Goal: Task Accomplishment & Management: Manage account settings

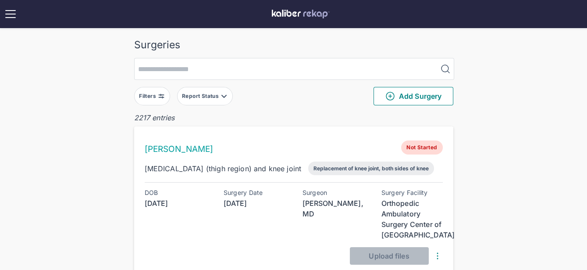
click at [163, 97] on img at bounding box center [161, 96] width 7 height 7
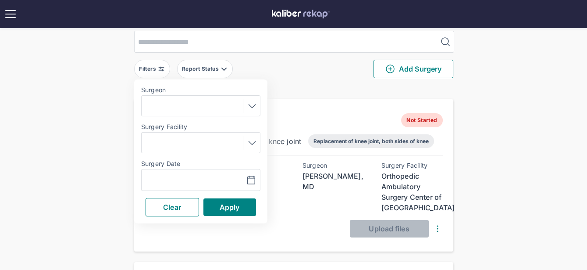
scroll to position [51, 0]
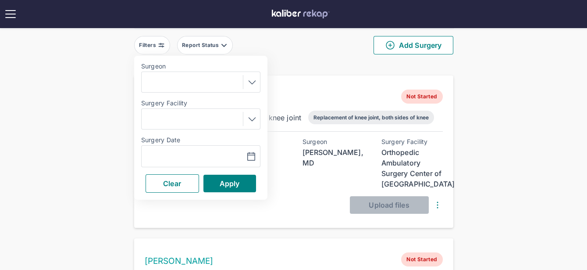
click at [167, 148] on div "Navigate forward to interact with the calendar and select a date. Press the que…" at bounding box center [200, 156] width 119 height 22
click at [168, 155] on input "text" at bounding box center [170, 156] width 51 height 11
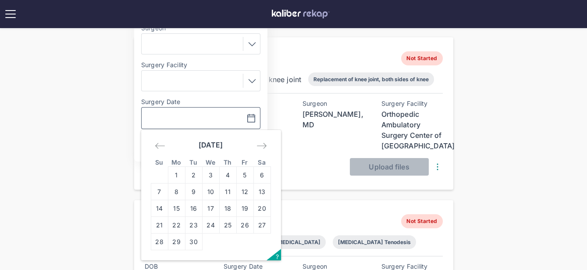
scroll to position [139, 0]
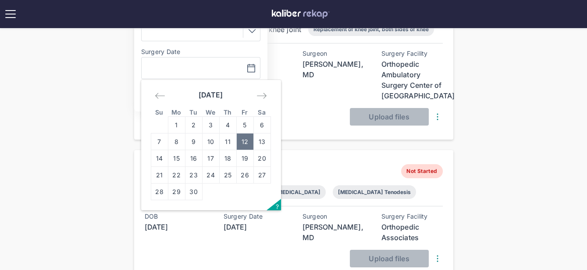
click at [251, 138] on td "12" at bounding box center [244, 141] width 17 height 17
type input "**********"
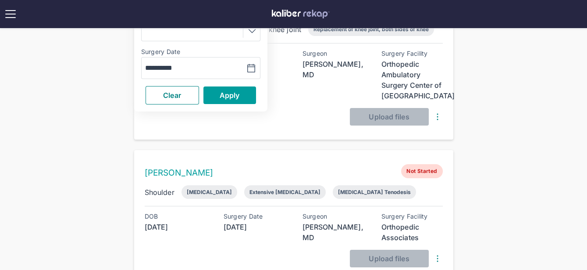
click at [233, 97] on span "Apply" at bounding box center [230, 95] width 20 height 9
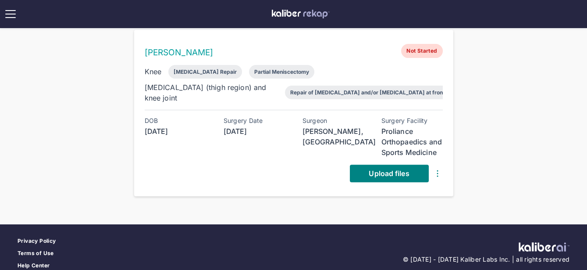
scroll to position [490, 0]
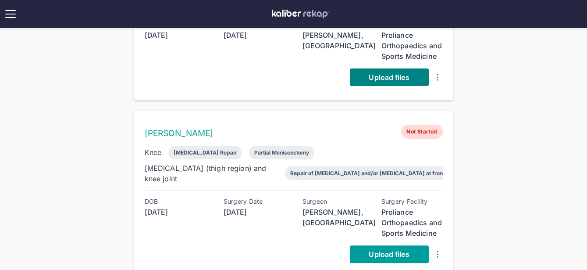
click at [389, 250] on span "Upload files" at bounding box center [389, 254] width 40 height 9
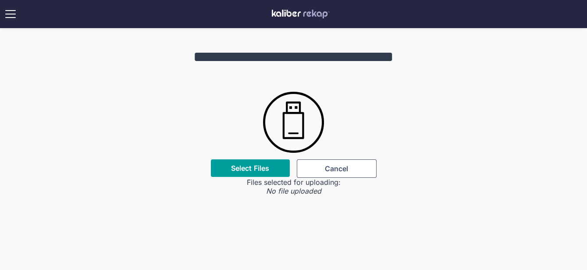
click at [257, 161] on div "Select Files" at bounding box center [250, 168] width 79 height 18
click at [253, 172] on label "Select Files" at bounding box center [250, 168] width 38 height 9
click at [0, 0] on input "Select Files" at bounding box center [0, 0] width 0 height 0
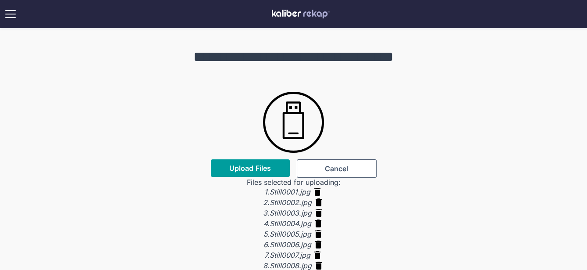
click at [248, 170] on span "Upload Files" at bounding box center [250, 168] width 42 height 9
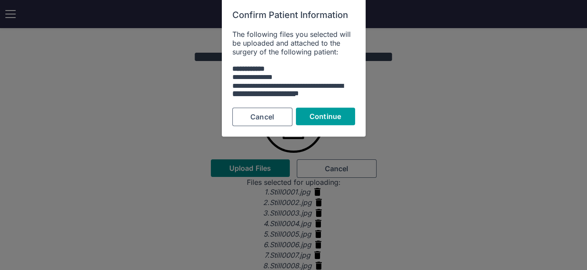
click at [339, 117] on span "Continue" at bounding box center [326, 116] width 32 height 9
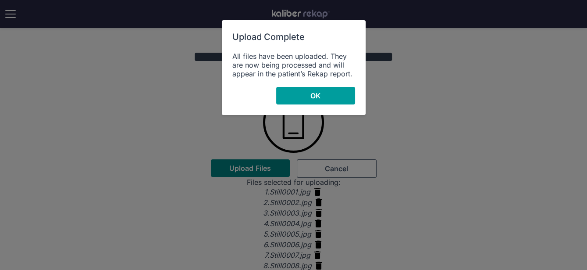
click at [300, 104] on button "OK" at bounding box center [315, 96] width 79 height 18
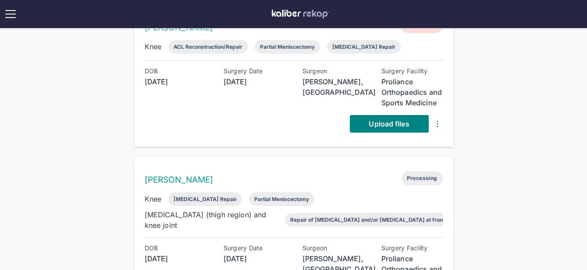
scroll to position [436, 0]
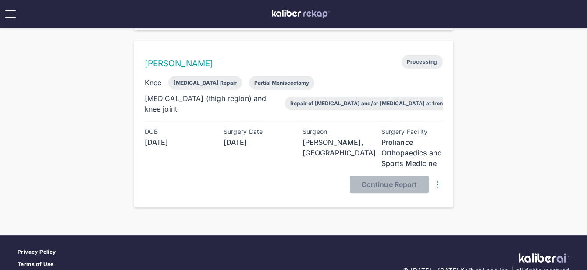
scroll to position [571, 0]
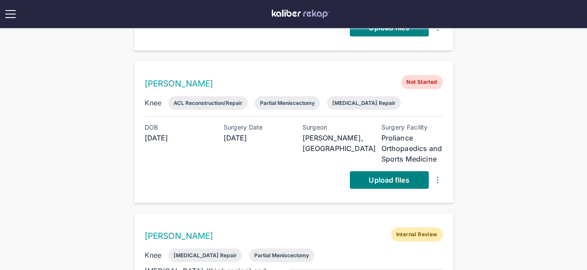
scroll to position [571, 0]
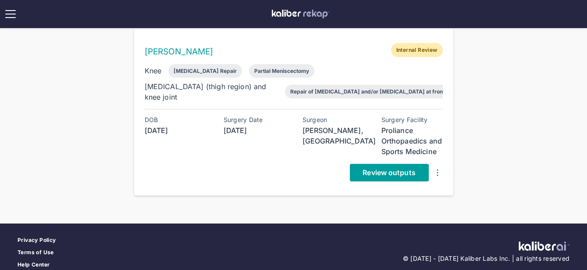
click at [376, 168] on span "Review outputs" at bounding box center [389, 172] width 53 height 9
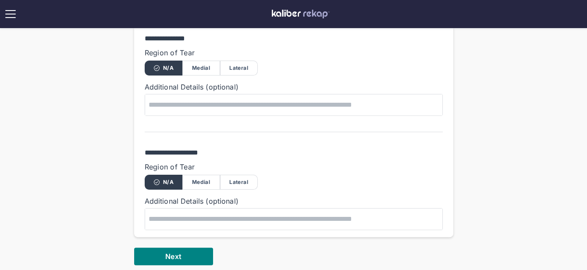
scroll to position [549, 0]
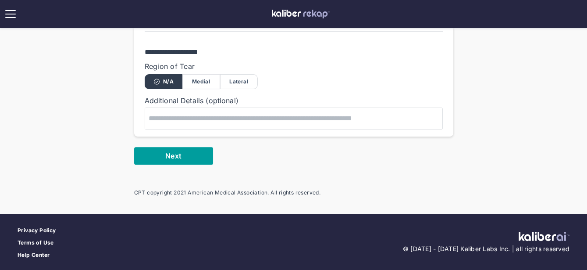
click at [162, 153] on button "Next" at bounding box center [173, 156] width 79 height 18
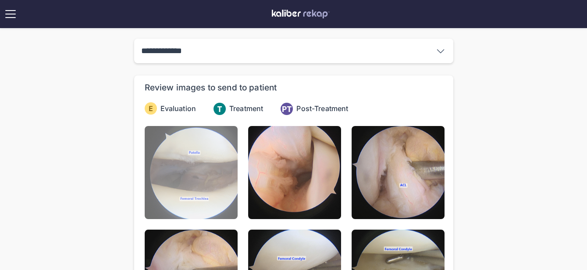
click at [198, 165] on img at bounding box center [191, 172] width 93 height 93
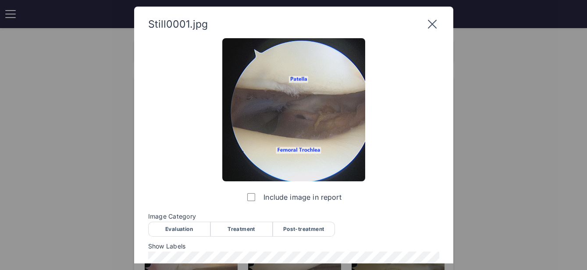
click at [184, 227] on div "Evaluation" at bounding box center [179, 229] width 62 height 15
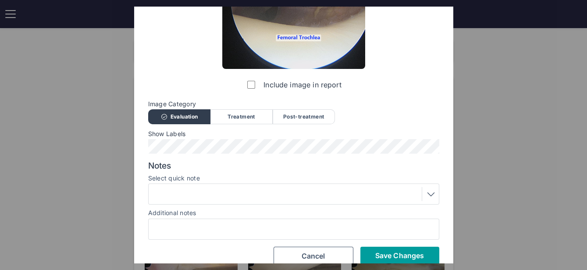
click at [395, 251] on span "Save Changes" at bounding box center [400, 255] width 49 height 9
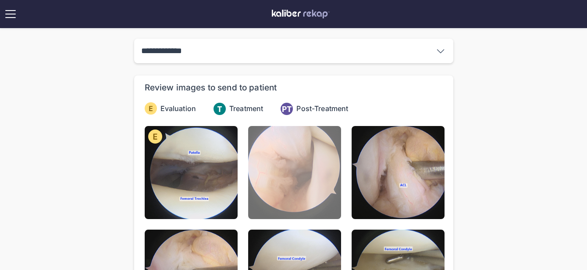
click at [297, 157] on img at bounding box center [294, 172] width 93 height 93
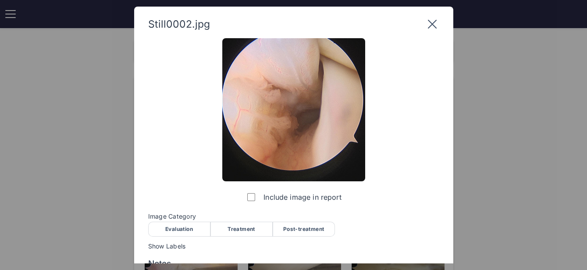
click at [166, 226] on div "Evaluation" at bounding box center [179, 229] width 62 height 15
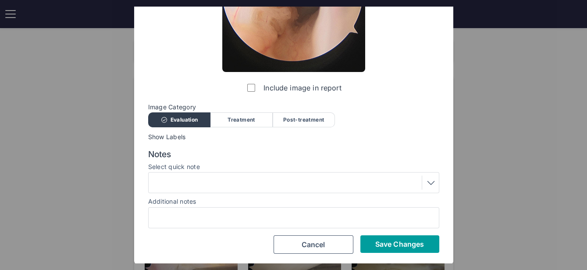
click at [395, 251] on button "Save Changes" at bounding box center [400, 244] width 79 height 18
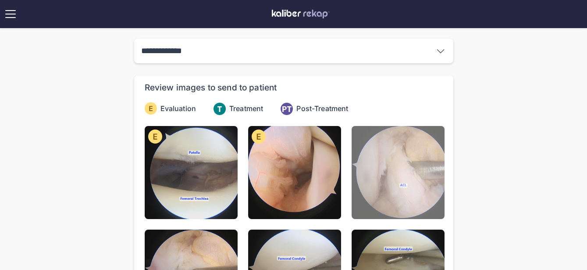
click at [390, 164] on img at bounding box center [398, 172] width 93 height 93
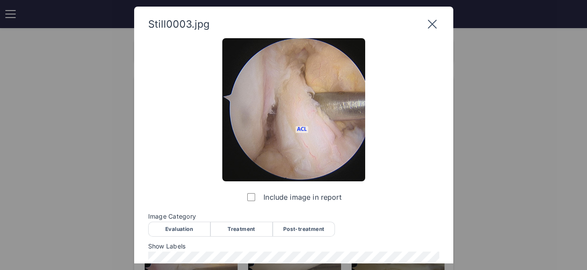
click at [191, 227] on div "Evaluation" at bounding box center [179, 229] width 62 height 15
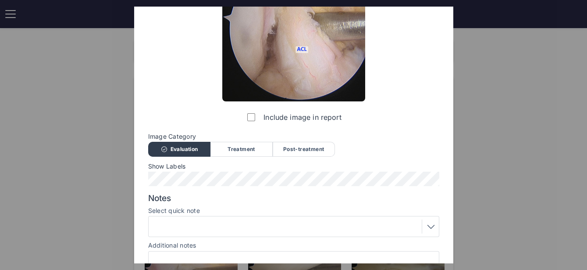
scroll to position [124, 0]
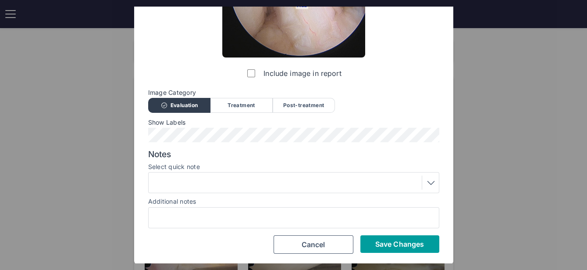
click at [392, 243] on span "Save Changes" at bounding box center [400, 244] width 49 height 9
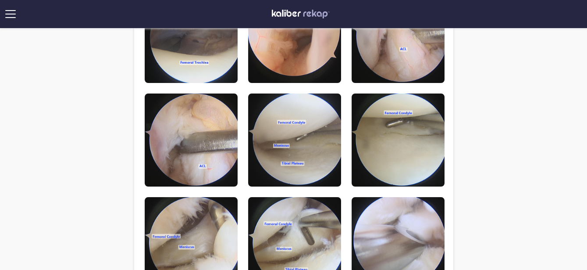
scroll to position [103, 0]
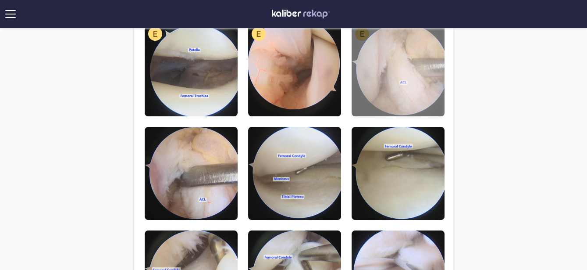
click at [383, 79] on img at bounding box center [398, 69] width 93 height 93
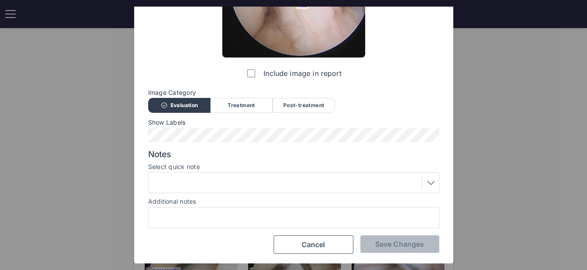
click at [197, 164] on label "Select quick note" at bounding box center [293, 166] width 291 height 7
click at [194, 179] on div at bounding box center [293, 182] width 285 height 14
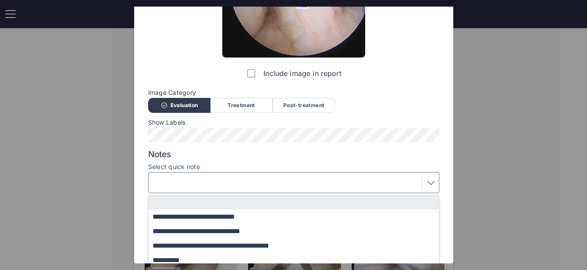
scroll to position [179, 0]
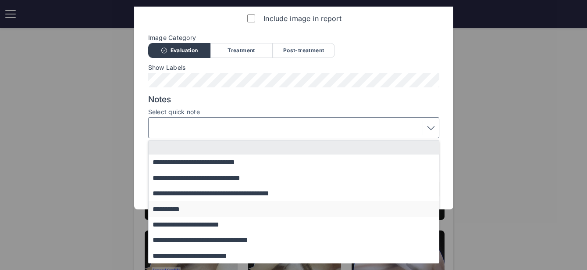
click at [188, 209] on button "**********" at bounding box center [298, 208] width 299 height 15
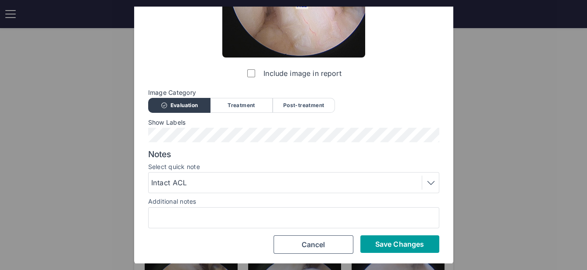
click at [376, 248] on button "Save Changes" at bounding box center [400, 244] width 79 height 18
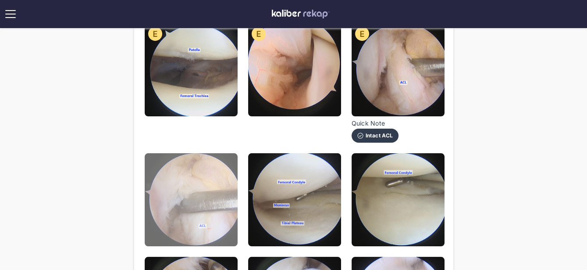
click at [203, 200] on img at bounding box center [191, 199] width 93 height 93
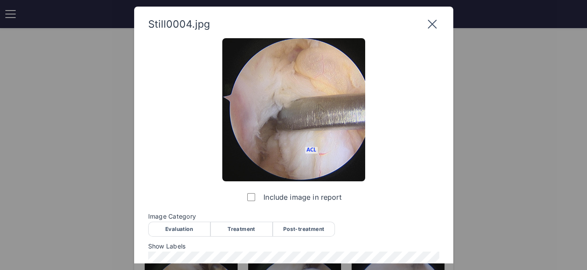
click at [190, 229] on div "Evaluation" at bounding box center [179, 229] width 62 height 15
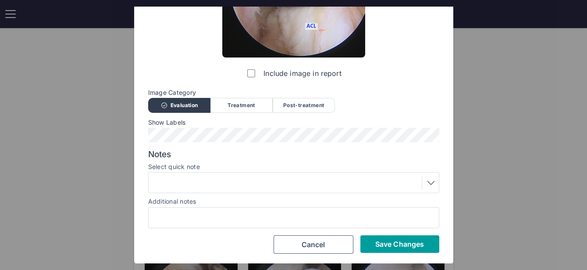
click at [394, 248] on button "Save Changes" at bounding box center [400, 244] width 79 height 18
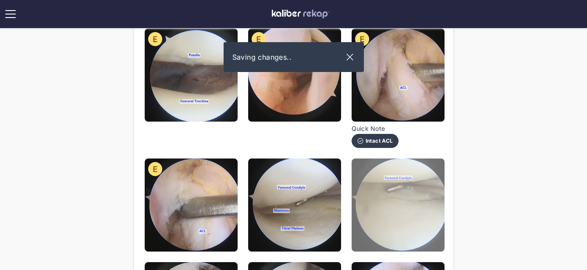
scroll to position [18, 0]
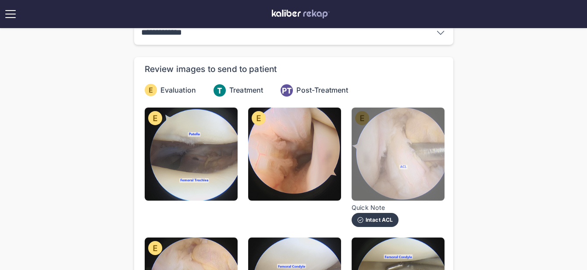
click at [385, 150] on img at bounding box center [398, 153] width 93 height 93
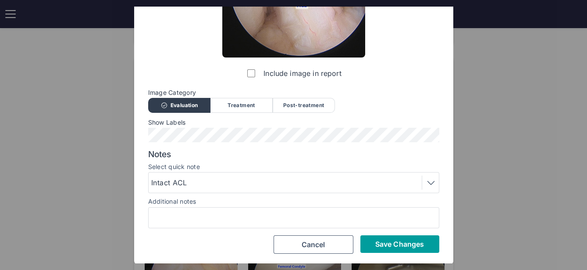
click at [376, 243] on span "Save Changes" at bounding box center [400, 244] width 49 height 9
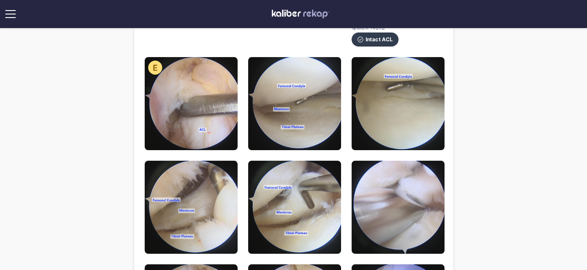
scroll to position [200, 0]
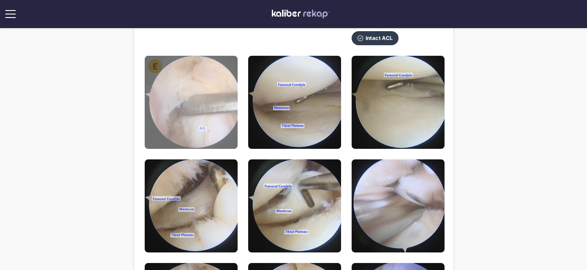
click at [232, 64] on img at bounding box center [191, 102] width 93 height 93
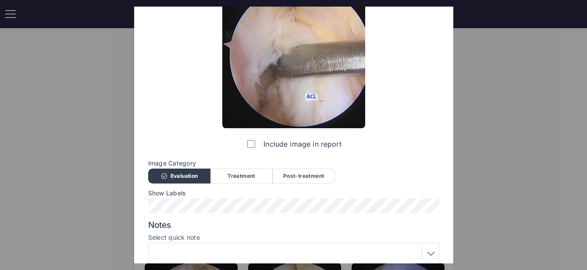
scroll to position [0, 0]
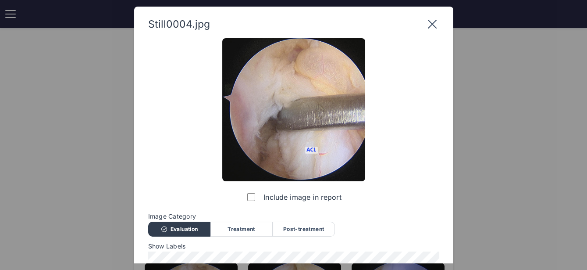
click at [434, 23] on icon at bounding box center [433, 24] width 14 height 14
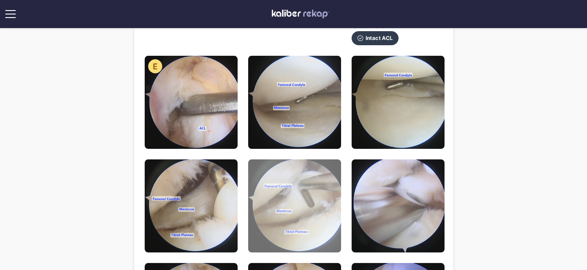
click at [306, 214] on img at bounding box center [294, 205] width 93 height 93
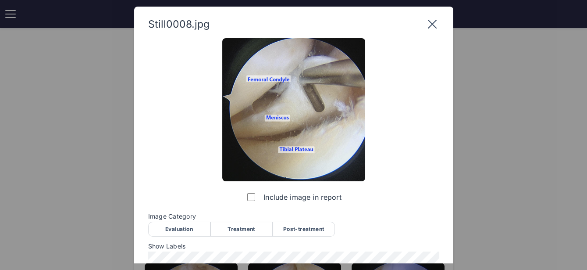
click at [182, 230] on div "Evaluation" at bounding box center [179, 229] width 62 height 15
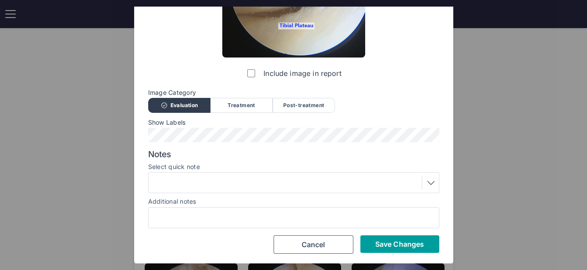
click at [390, 240] on span "Save Changes" at bounding box center [400, 244] width 49 height 9
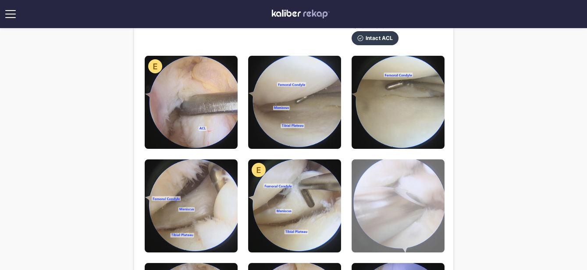
click at [386, 188] on img at bounding box center [398, 205] width 93 height 93
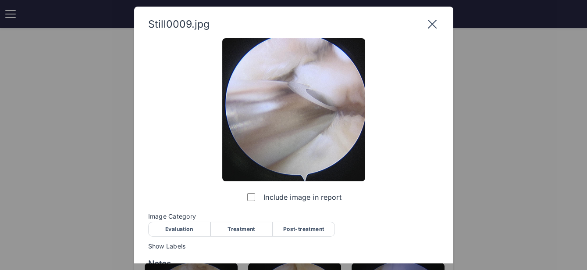
click at [242, 227] on div "Treatment" at bounding box center [242, 229] width 62 height 15
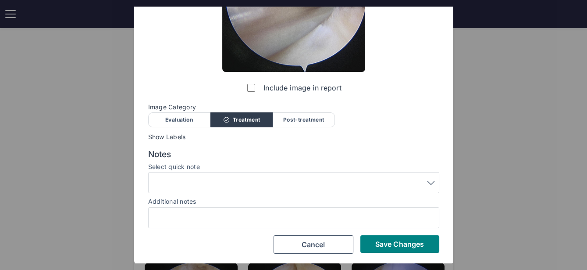
scroll to position [109, 0]
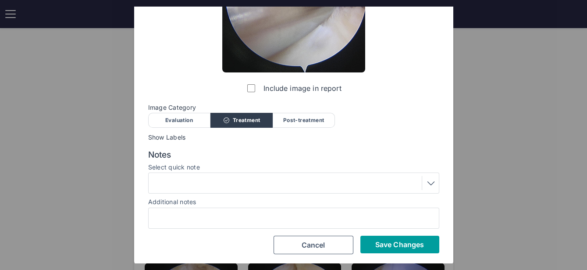
click at [397, 241] on span "Save Changes" at bounding box center [400, 244] width 49 height 9
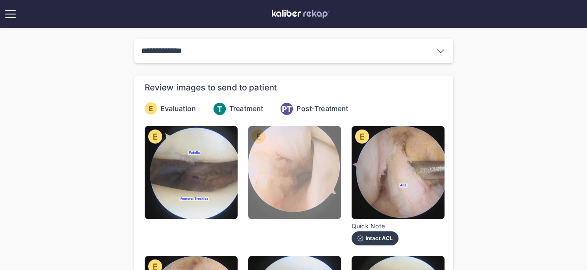
scroll to position [130, 0]
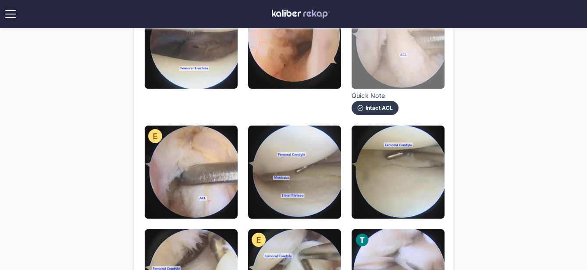
click at [372, 69] on img at bounding box center [398, 42] width 93 height 93
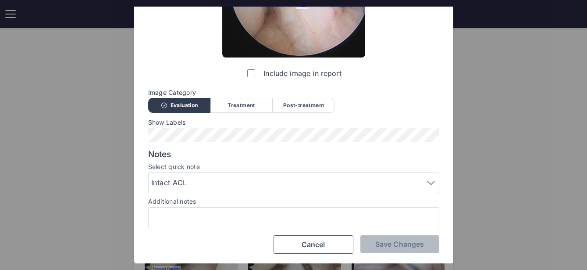
click at [230, 190] on div "Intact ACL" at bounding box center [293, 182] width 291 height 21
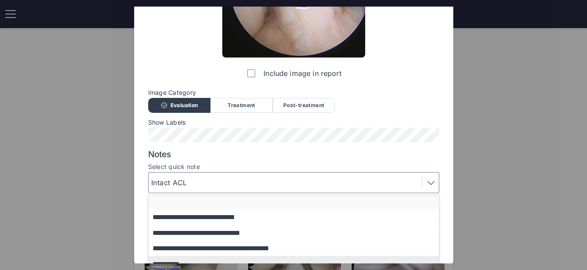
click at [205, 204] on button "button" at bounding box center [298, 202] width 299 height 14
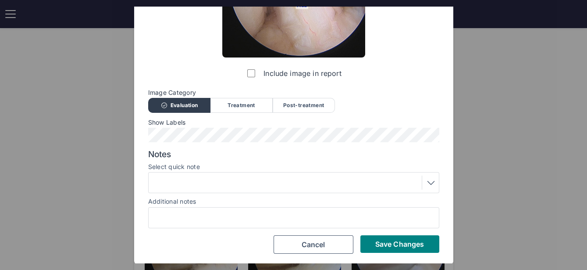
click at [386, 254] on div "Still0003.jpg Include image in report Image Category Evaluation Treatment Post-…" at bounding box center [293, 73] width 319 height 381
click at [385, 247] on span "Save Changes" at bounding box center [400, 244] width 49 height 9
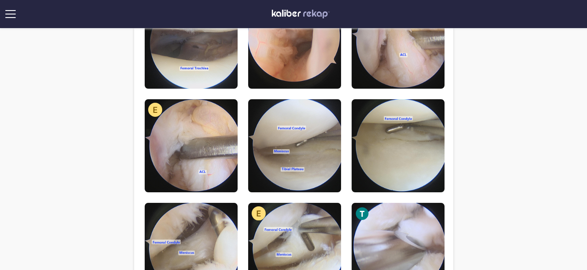
click at [53, 61] on div "**********" at bounding box center [293, 271] width 587 height 803
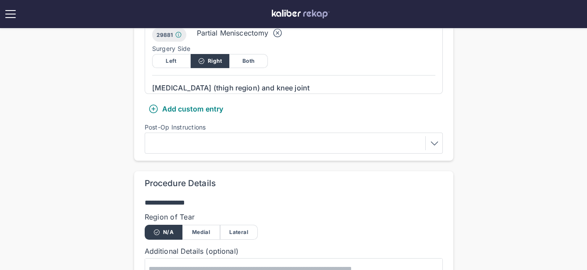
scroll to position [549, 0]
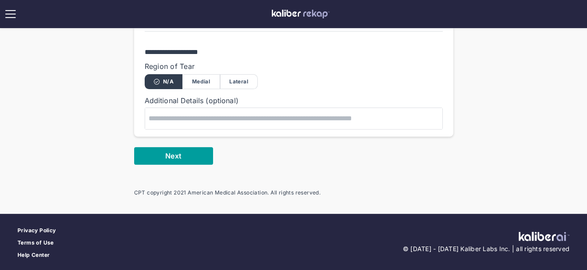
click at [154, 157] on button "Next" at bounding box center [173, 156] width 79 height 18
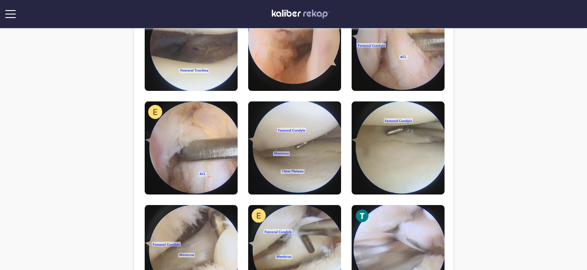
scroll to position [129, 0]
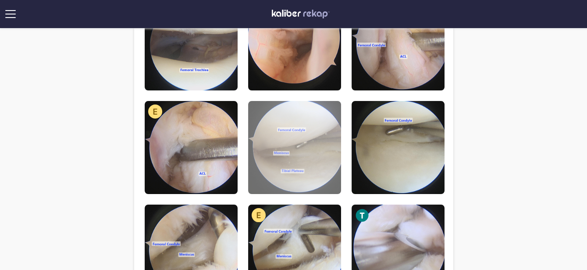
click at [311, 130] on img at bounding box center [294, 147] width 93 height 93
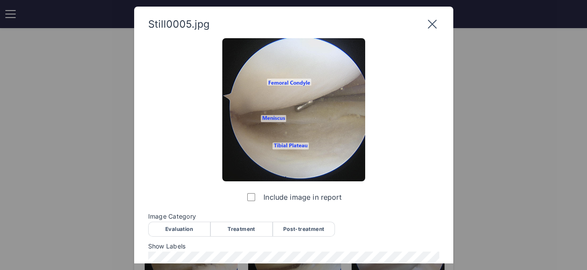
click at [182, 230] on div "Evaluation" at bounding box center [179, 229] width 62 height 15
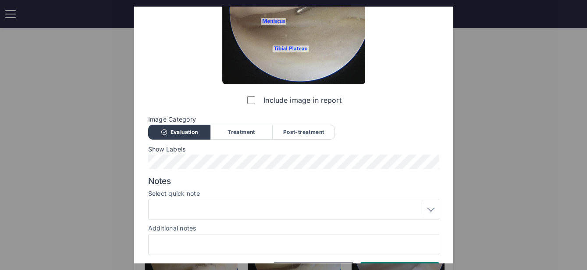
scroll to position [124, 0]
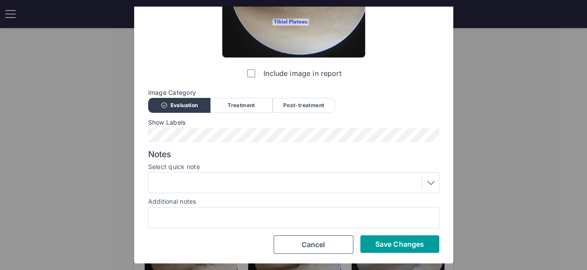
click at [397, 245] on span "Save Changes" at bounding box center [400, 244] width 49 height 9
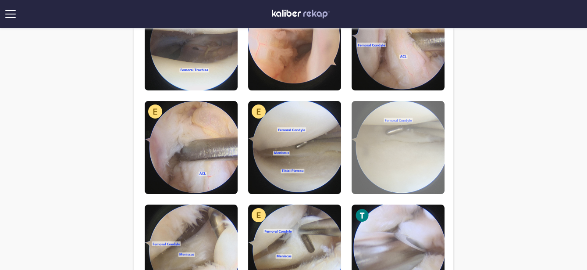
click at [397, 162] on img at bounding box center [398, 147] width 93 height 93
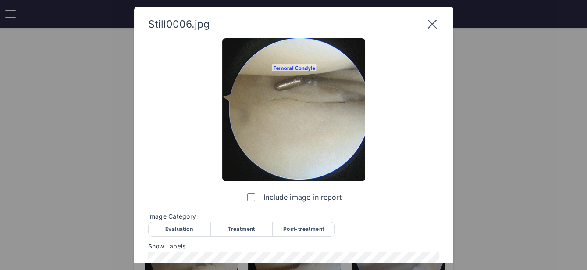
click at [183, 230] on div "Evaluation" at bounding box center [179, 229] width 62 height 15
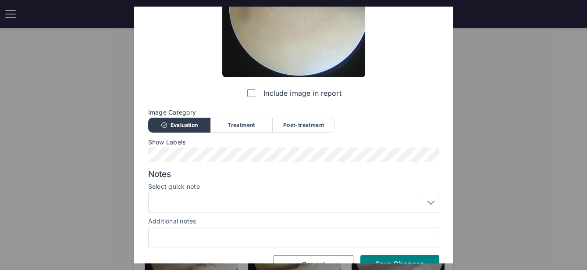
scroll to position [112, 0]
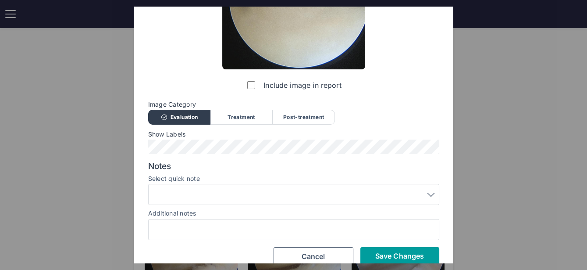
click at [399, 252] on span "Save Changes" at bounding box center [400, 255] width 49 height 9
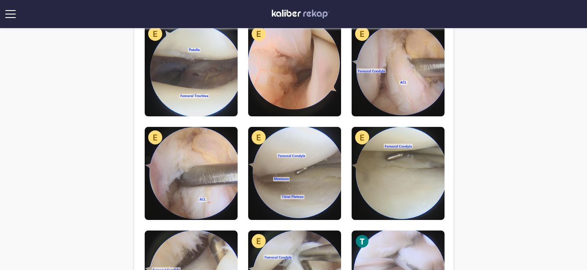
scroll to position [200, 0]
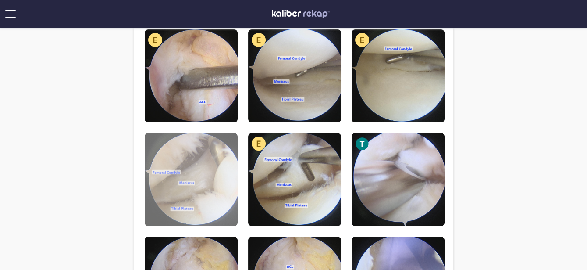
click at [212, 207] on img at bounding box center [191, 179] width 93 height 93
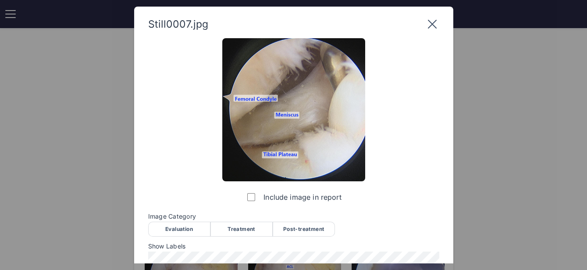
click at [195, 231] on div "Evaluation" at bounding box center [179, 229] width 62 height 15
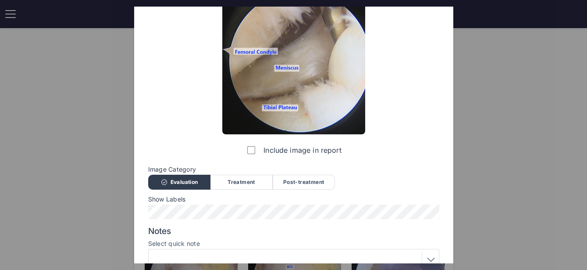
scroll to position [124, 0]
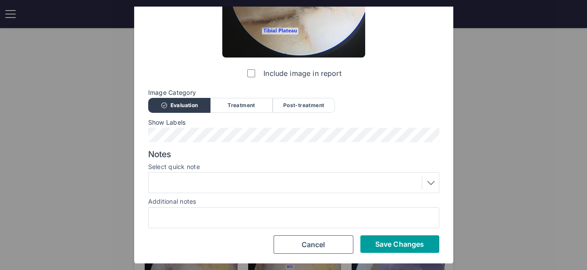
click at [397, 240] on span "Save Changes" at bounding box center [400, 244] width 49 height 9
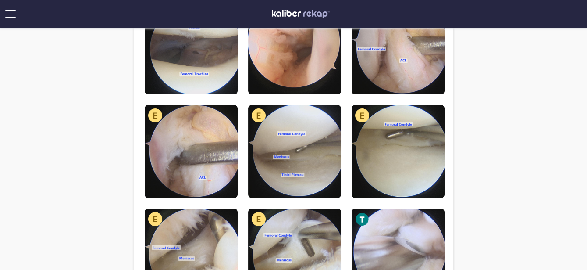
scroll to position [59, 0]
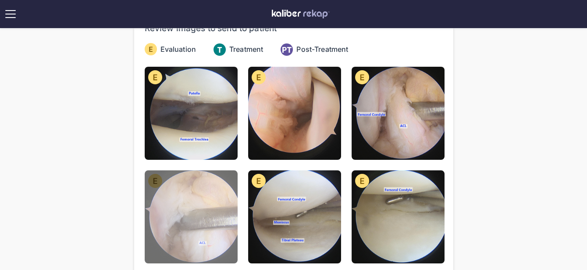
click at [205, 224] on img at bounding box center [191, 216] width 93 height 93
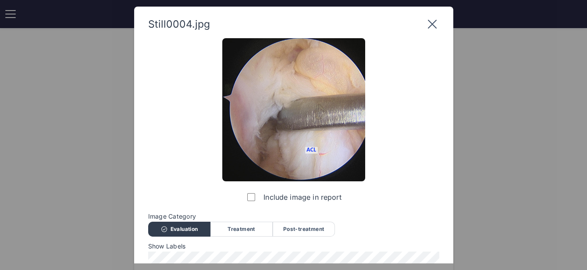
scroll to position [124, 0]
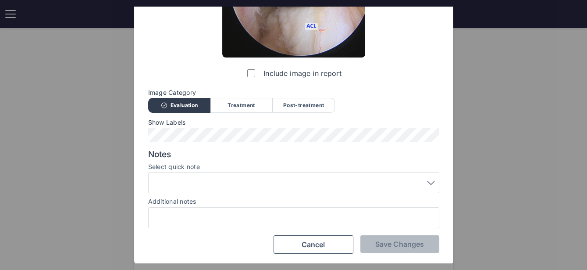
click at [229, 172] on div at bounding box center [293, 182] width 291 height 21
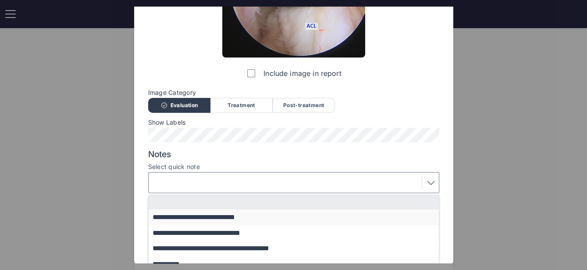
click at [215, 216] on button "**********" at bounding box center [298, 216] width 299 height 15
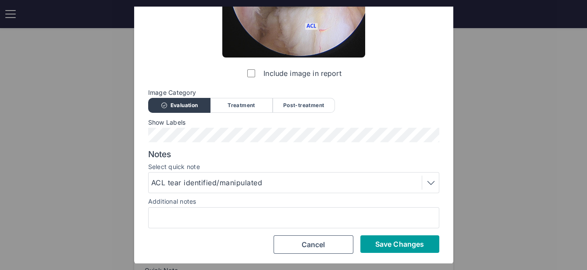
click at [400, 246] on span "Save Changes" at bounding box center [400, 244] width 49 height 9
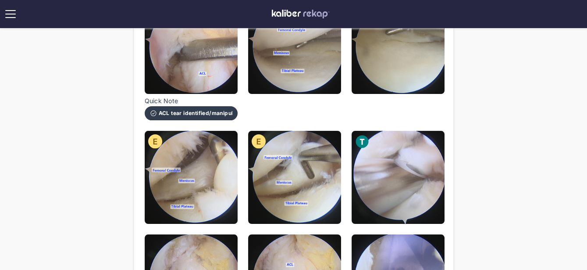
scroll to position [343, 0]
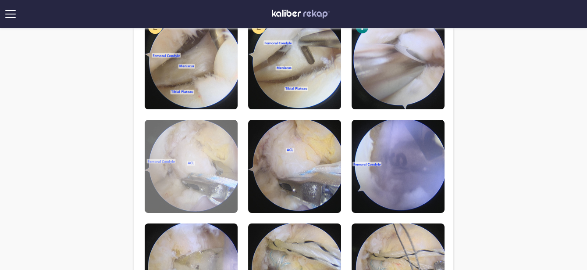
click at [236, 187] on img at bounding box center [191, 166] width 93 height 93
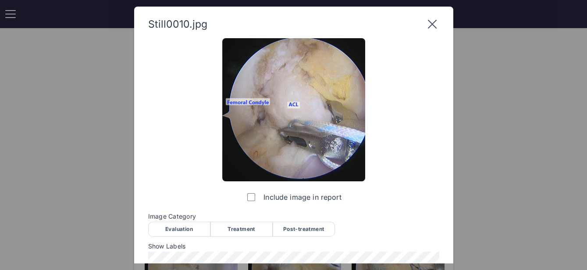
click at [245, 229] on div "Treatment" at bounding box center [242, 229] width 62 height 15
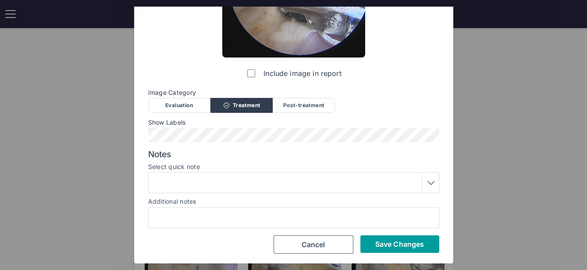
click at [366, 242] on button "Save Changes" at bounding box center [400, 244] width 79 height 18
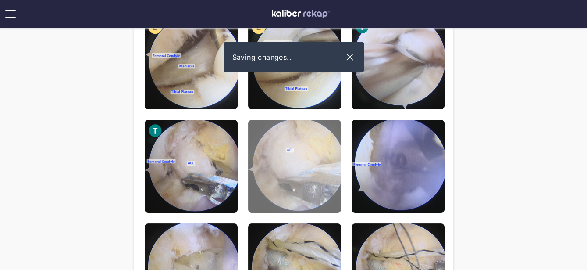
click at [308, 179] on img at bounding box center [294, 166] width 93 height 93
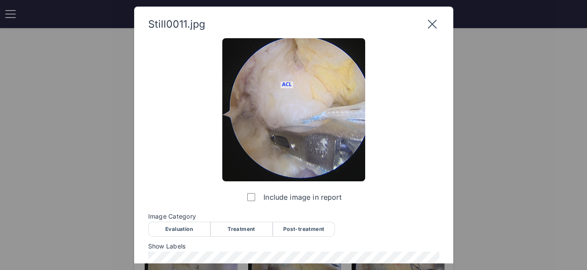
click at [244, 238] on div "Include image in report Image Category Evaluation Treatment Post-treatment Eval…" at bounding box center [293, 207] width 291 height 339
click at [243, 231] on div "Treatment" at bounding box center [242, 229] width 62 height 15
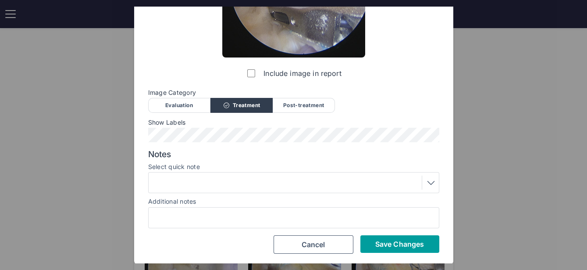
click at [381, 237] on button "Save Changes" at bounding box center [400, 244] width 79 height 18
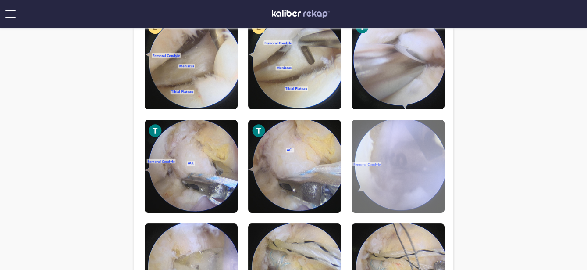
click at [382, 183] on img at bounding box center [398, 166] width 93 height 93
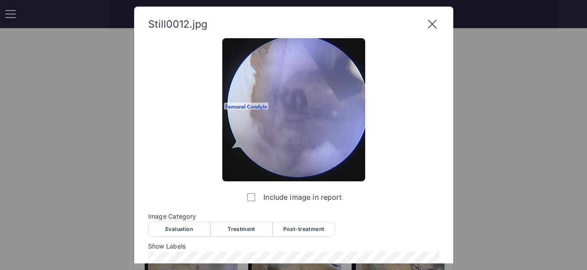
click at [250, 223] on div "Treatment" at bounding box center [242, 229] width 62 height 15
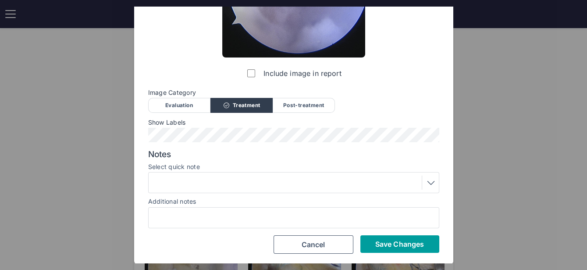
click at [380, 251] on button "Save Changes" at bounding box center [400, 244] width 79 height 18
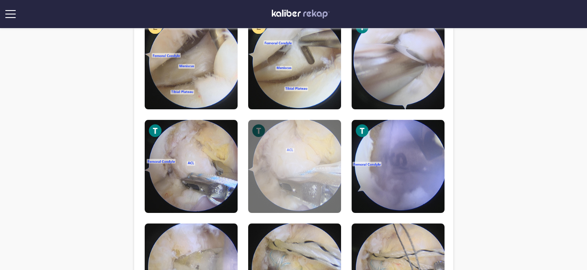
scroll to position [454, 0]
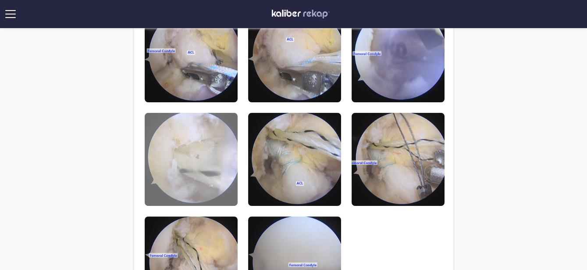
click at [211, 183] on img at bounding box center [191, 159] width 93 height 93
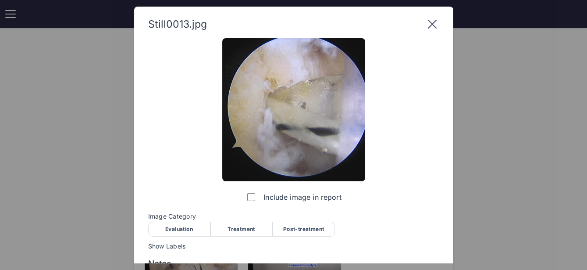
click at [246, 235] on div "Treatment" at bounding box center [242, 229] width 62 height 15
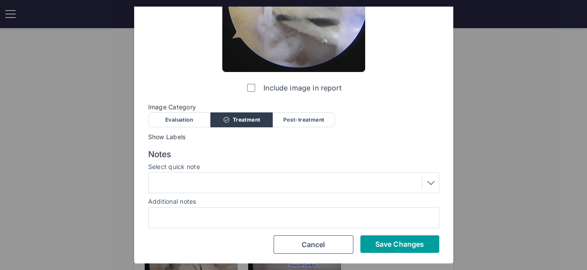
click at [388, 239] on button "Save Changes" at bounding box center [400, 244] width 79 height 18
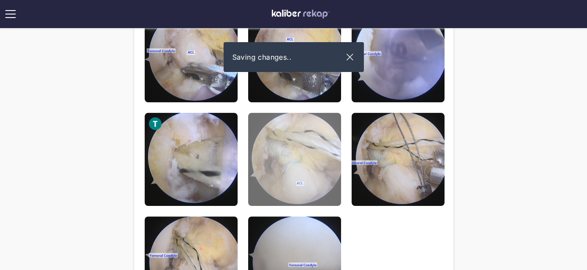
click at [295, 173] on img at bounding box center [294, 159] width 93 height 93
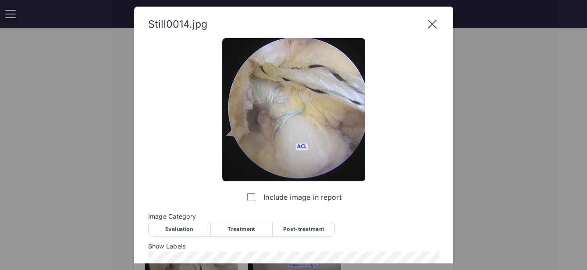
click at [239, 231] on div "Treatment" at bounding box center [242, 229] width 62 height 15
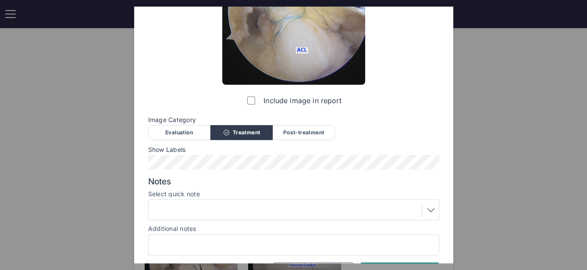
scroll to position [124, 0]
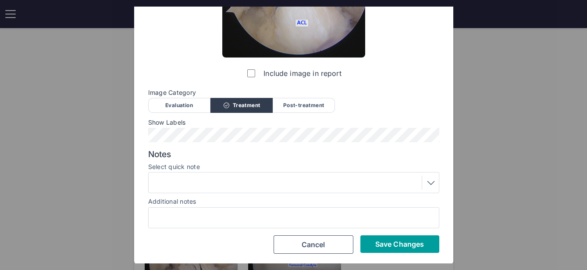
click at [396, 241] on span "Save Changes" at bounding box center [400, 244] width 49 height 9
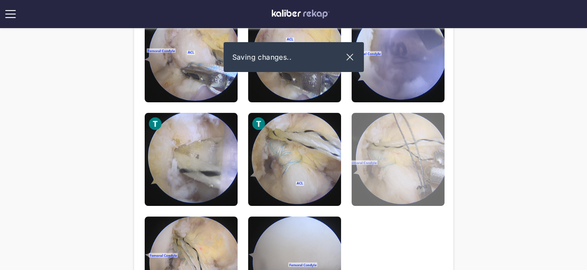
click at [387, 177] on img at bounding box center [398, 159] width 93 height 93
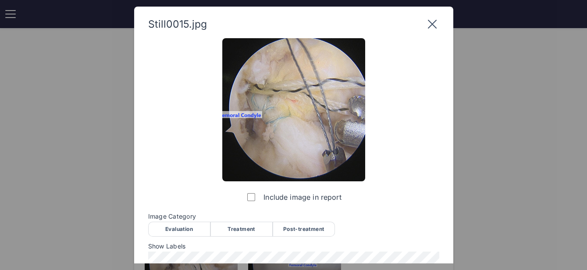
click at [229, 221] on div "Image Category Evaluation Treatment Post-treatment Evaluation Treatment Post-tr…" at bounding box center [293, 224] width 291 height 23
click at [235, 223] on div "Treatment" at bounding box center [242, 229] width 62 height 15
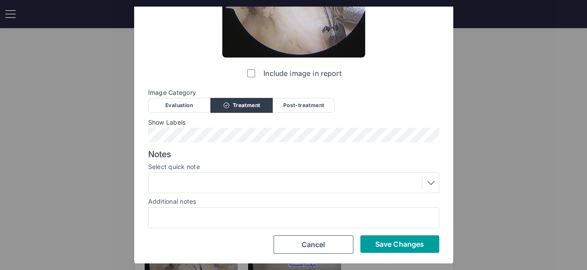
click at [390, 248] on button "Save Changes" at bounding box center [400, 244] width 79 height 18
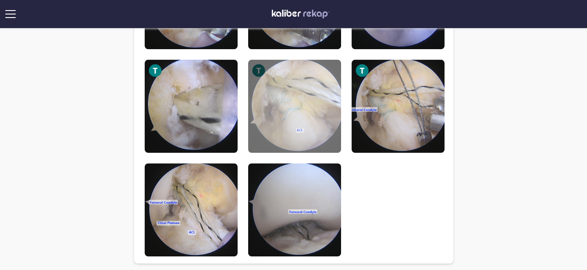
scroll to position [553, 0]
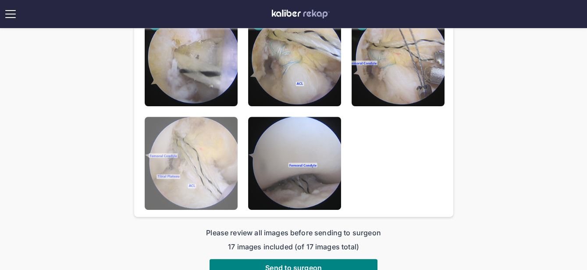
click at [190, 163] on img at bounding box center [191, 163] width 93 height 93
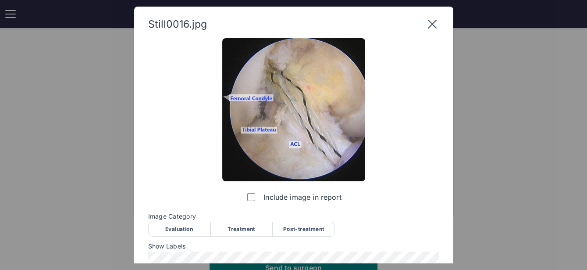
click at [303, 218] on span "Image Category" at bounding box center [293, 216] width 291 height 7
click at [301, 226] on div "Post-treatment" at bounding box center [304, 229] width 62 height 15
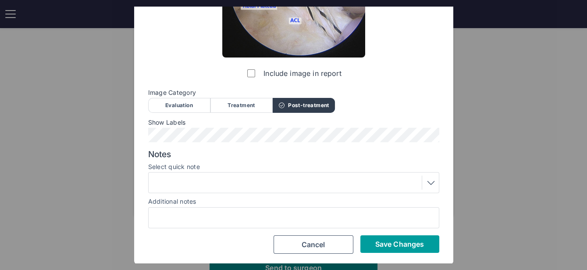
click at [390, 247] on span "Save Changes" at bounding box center [400, 244] width 49 height 9
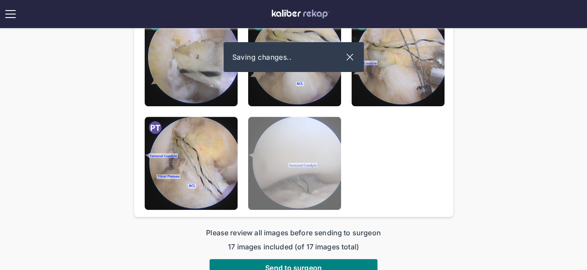
click at [290, 186] on img at bounding box center [294, 163] width 93 height 93
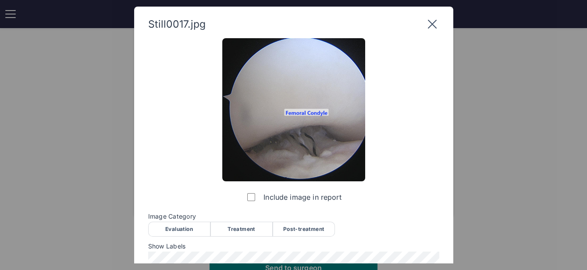
click at [305, 229] on div "Post-treatment" at bounding box center [304, 229] width 62 height 15
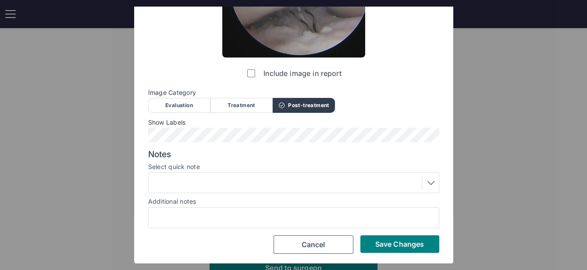
click at [213, 183] on div at bounding box center [293, 182] width 285 height 14
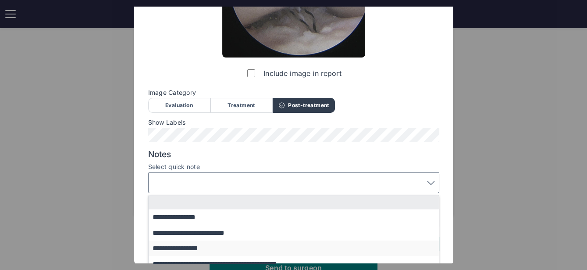
scroll to position [163, 0]
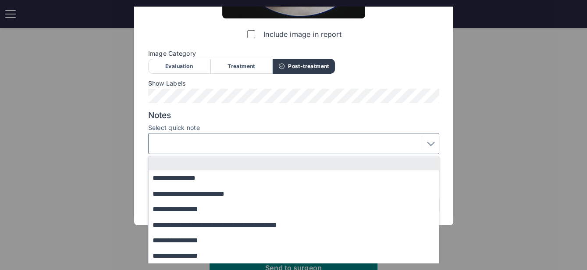
click at [300, 110] on div "**********" at bounding box center [293, 44] width 291 height 339
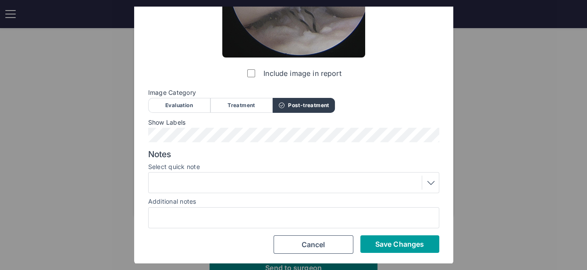
click at [387, 243] on span "Save Changes" at bounding box center [400, 244] width 49 height 9
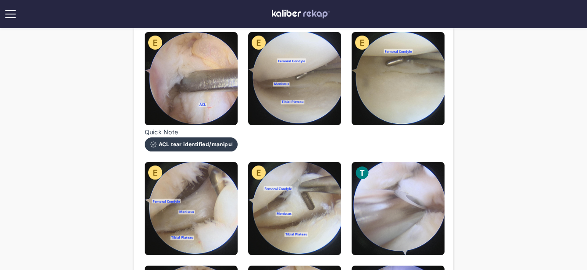
scroll to position [194, 0]
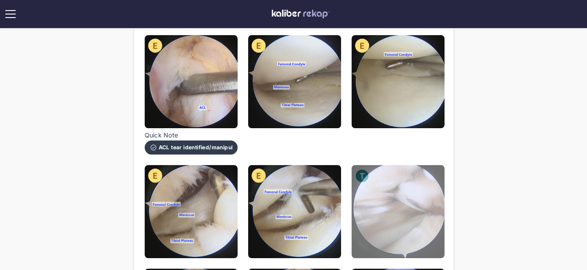
click at [390, 219] on img at bounding box center [398, 211] width 93 height 93
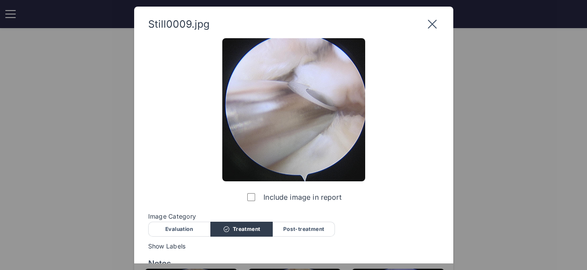
click at [429, 22] on icon at bounding box center [432, 24] width 9 height 9
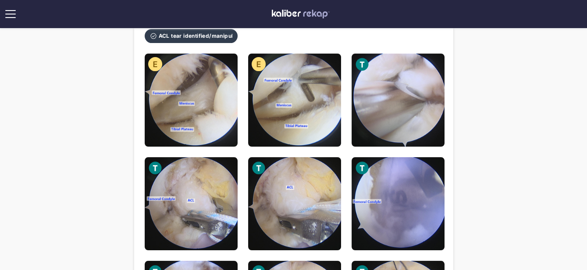
scroll to position [325, 0]
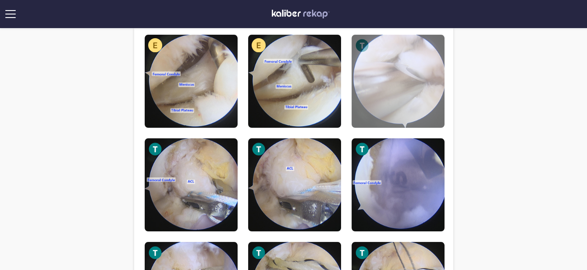
click at [427, 111] on img at bounding box center [398, 81] width 93 height 93
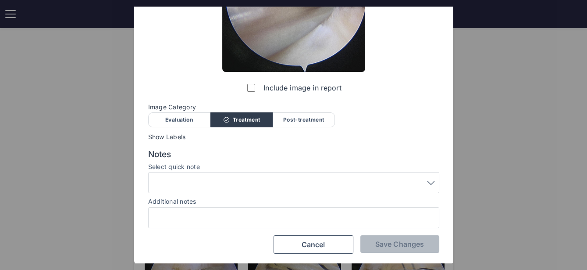
click at [229, 182] on div at bounding box center [293, 182] width 285 height 14
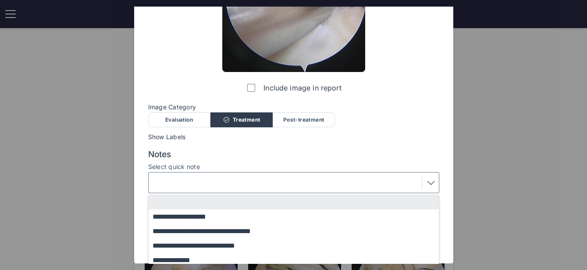
scroll to position [181, 0]
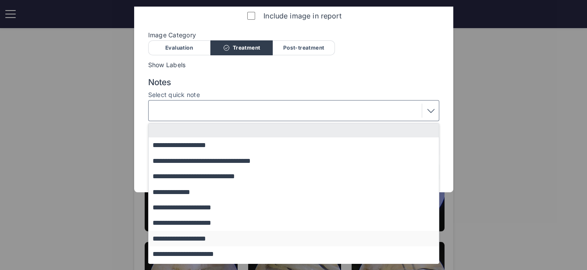
click at [211, 239] on button "**********" at bounding box center [298, 238] width 299 height 15
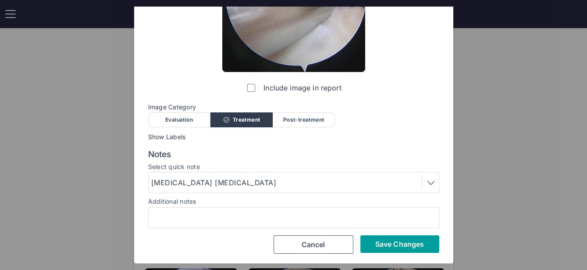
click at [365, 242] on button "Save Changes" at bounding box center [400, 244] width 79 height 18
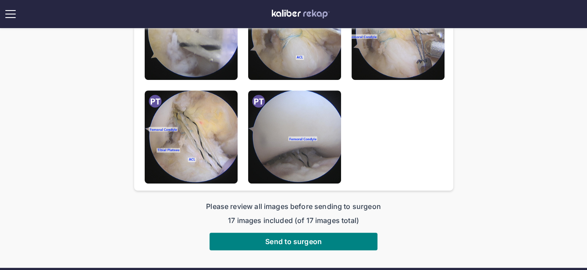
scroll to position [661, 0]
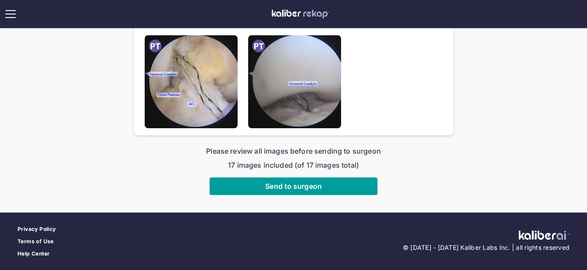
click at [350, 179] on button "Send to surgeon" at bounding box center [294, 186] width 168 height 18
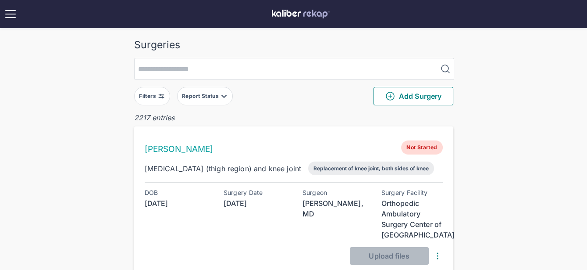
click at [161, 95] on img at bounding box center [161, 96] width 7 height 7
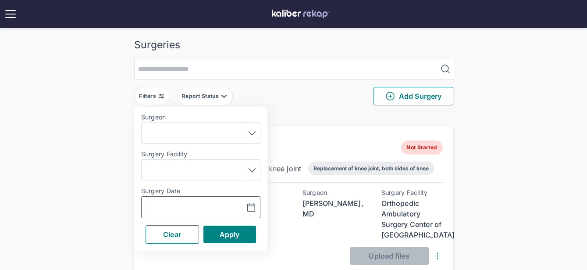
click at [187, 204] on input "text" at bounding box center [170, 207] width 51 height 11
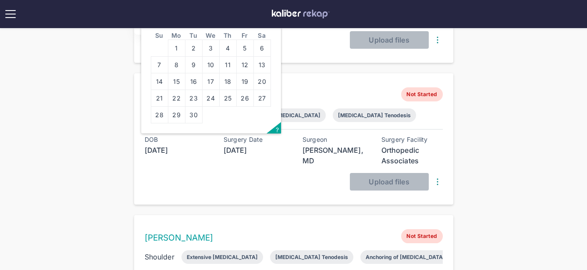
scroll to position [142, 0]
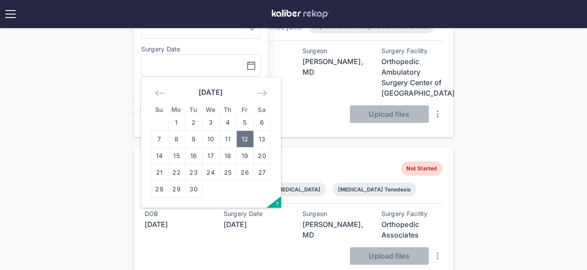
click at [241, 133] on td "12" at bounding box center [244, 139] width 17 height 17
type input "**********"
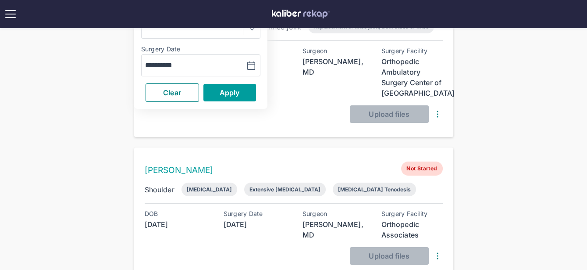
click at [230, 95] on span "Apply" at bounding box center [230, 92] width 20 height 9
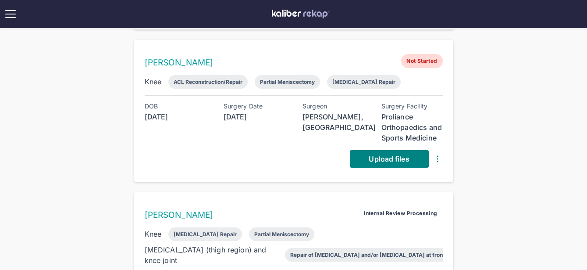
scroll to position [400, 0]
